Goal: Use online tool/utility: Utilize a website feature to perform a specific function

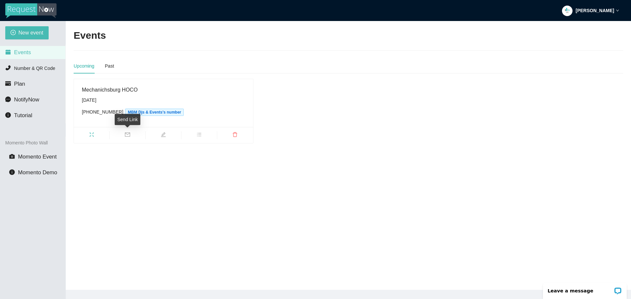
click at [127, 135] on icon "mail" at bounding box center [127, 134] width 5 height 5
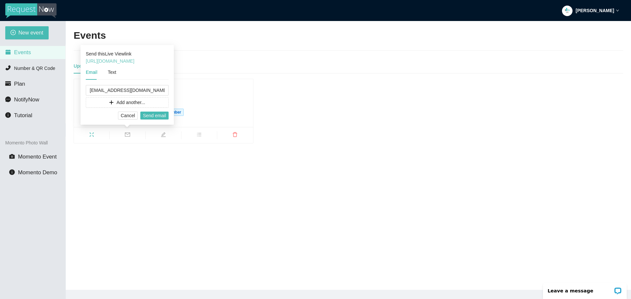
click at [134, 60] on link "[URL][DOMAIN_NAME]" at bounding box center [110, 60] width 49 height 5
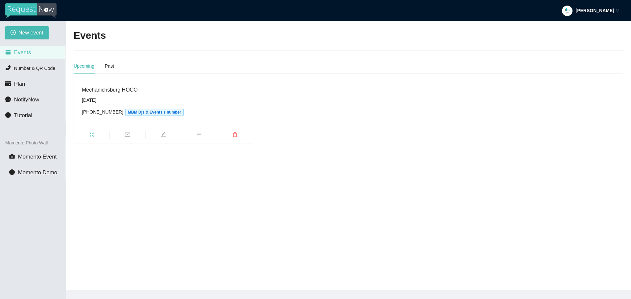
click at [186, 201] on main "Events Upcoming Past Mechanichsburg HOCO Saturday, October 4th (937) 639-8050 M…" at bounding box center [348, 155] width 565 height 269
click at [92, 134] on icon "fullscreen" at bounding box center [91, 134] width 5 height 5
click at [34, 66] on span "Number & QR Code" at bounding box center [34, 68] width 41 height 5
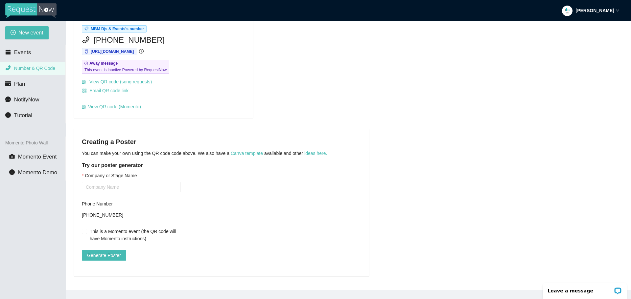
scroll to position [46, 0]
click at [124, 183] on input "Company or Stage Name" at bounding box center [131, 187] width 99 height 11
type input "d"
type input "m"
type input "M"
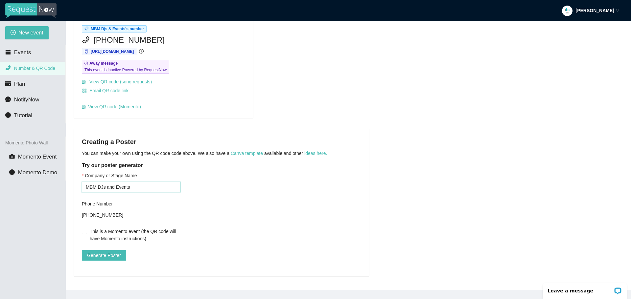
type input "MBM DJs and Events"
click at [237, 218] on div "Company or Stage Name MBM DJs and Events Phone Number +19376398050 This is a Mo…" at bounding box center [221, 220] width 279 height 97
click at [111, 252] on span "Generate Poster" at bounding box center [104, 255] width 34 height 7
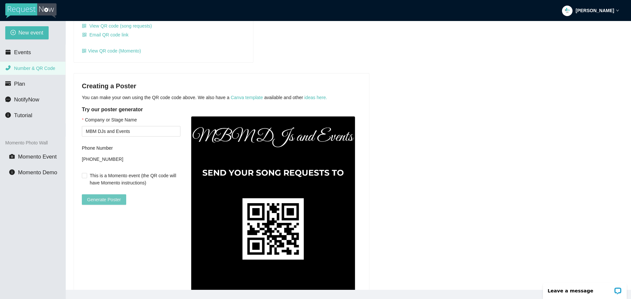
scroll to position [99, 0]
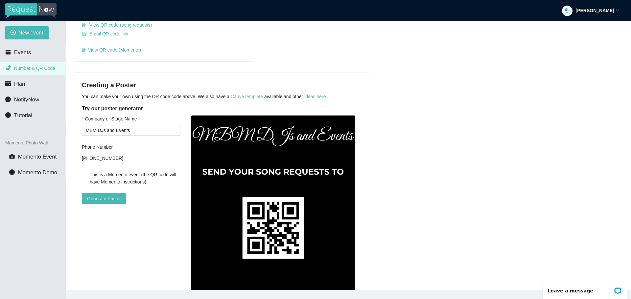
click at [252, 96] on link "Canva template" at bounding box center [247, 96] width 32 height 5
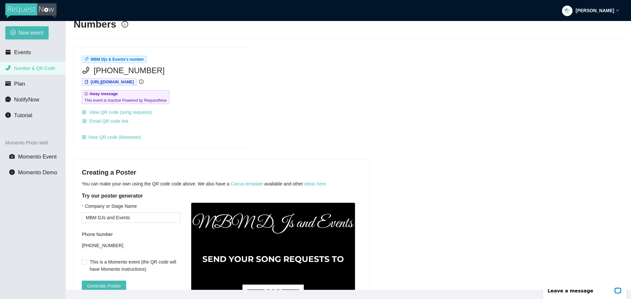
scroll to position [0, 0]
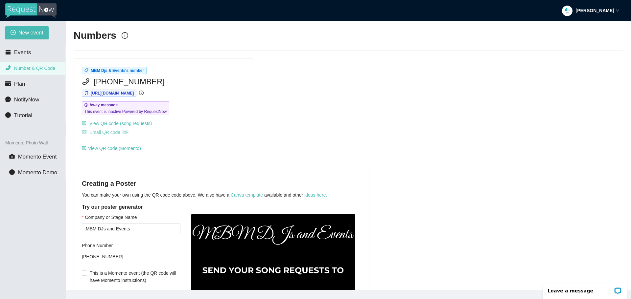
click at [117, 131] on span "Email QR code link" at bounding box center [108, 132] width 39 height 7
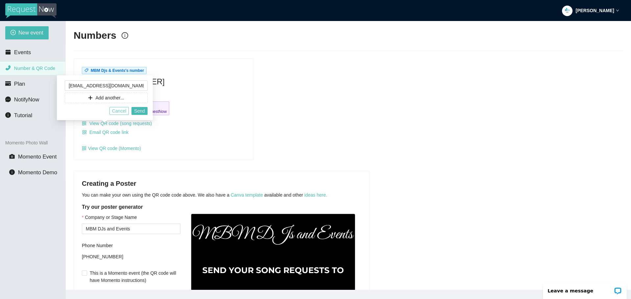
click at [123, 111] on span "Cancel" at bounding box center [119, 110] width 14 height 7
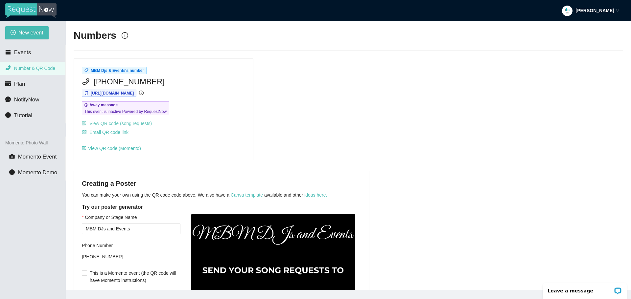
click at [132, 122] on link "View QR code (song requests)" at bounding box center [117, 123] width 70 height 5
click at [223, 76] on div "[PHONE_NUMBER]" at bounding box center [163, 82] width 163 height 12
drag, startPoint x: 181, startPoint y: 81, endPoint x: 94, endPoint y: 84, distance: 86.8
click at [94, 84] on div "[PHONE_NUMBER]" at bounding box center [163, 82] width 163 height 12
copy span "[PHONE_NUMBER]"
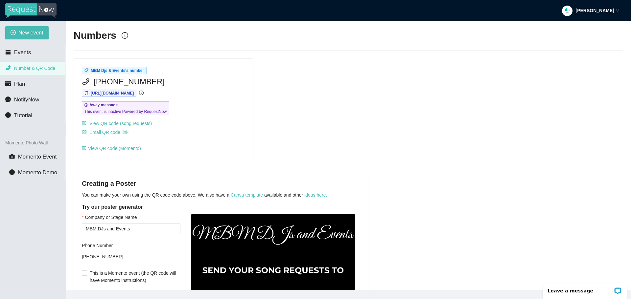
click at [204, 86] on div "[PHONE_NUMBER]" at bounding box center [163, 82] width 163 height 12
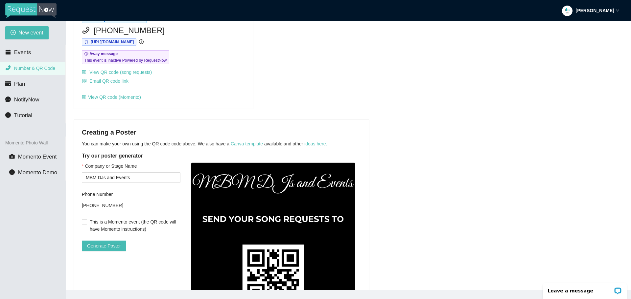
scroll to position [6, 0]
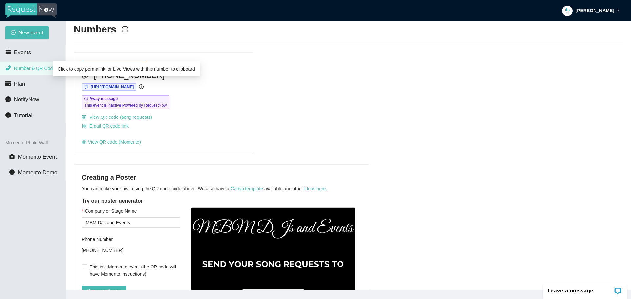
drag, startPoint x: 156, startPoint y: 86, endPoint x: 209, endPoint y: 72, distance: 54.1
click at [209, 72] on div "[PHONE_NUMBER]" at bounding box center [163, 75] width 163 height 12
drag, startPoint x: 182, startPoint y: 77, endPoint x: 180, endPoint y: 86, distance: 9.1
click at [182, 78] on div "Click to copy permalink for Live Views with this number to clipboard" at bounding box center [126, 71] width 147 height 20
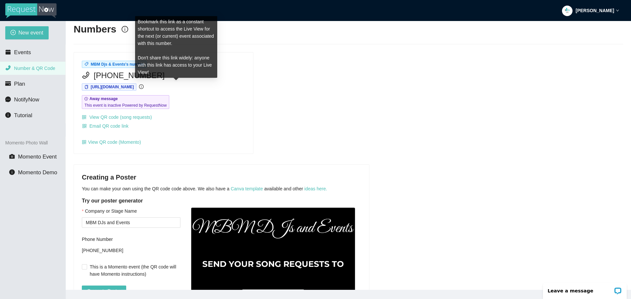
click at [144, 86] on icon "info-circle" at bounding box center [141, 86] width 5 height 5
click at [190, 83] on div "https://app.requestnow.io/mebmnar/next" at bounding box center [163, 87] width 163 height 8
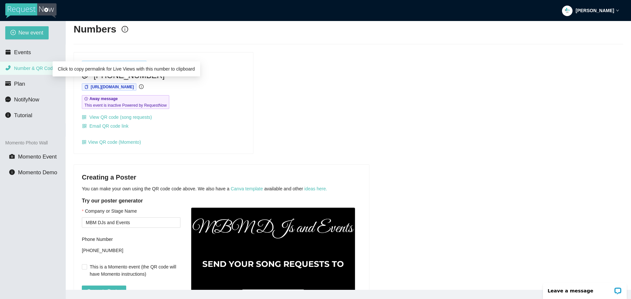
click at [87, 86] on icon "copy" at bounding box center [86, 87] width 4 height 4
